Goal: Information Seeking & Learning: Check status

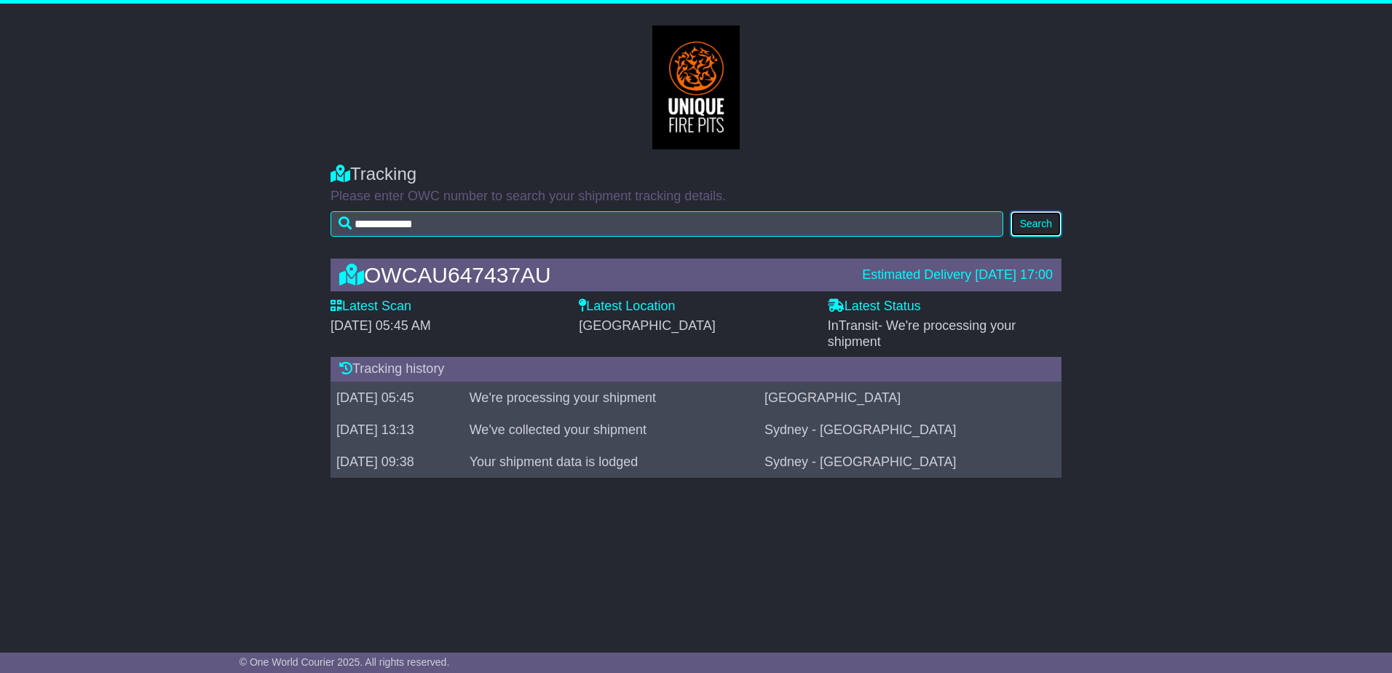
click at [1029, 221] on button "Search" at bounding box center [1036, 223] width 51 height 25
click at [1188, 539] on div "**********" at bounding box center [696, 316] width 1392 height 625
click at [1198, 511] on div "**********" at bounding box center [696, 316] width 1392 height 625
click at [1036, 220] on button "Search" at bounding box center [1036, 223] width 51 height 25
